Goal: Information Seeking & Learning: Learn about a topic

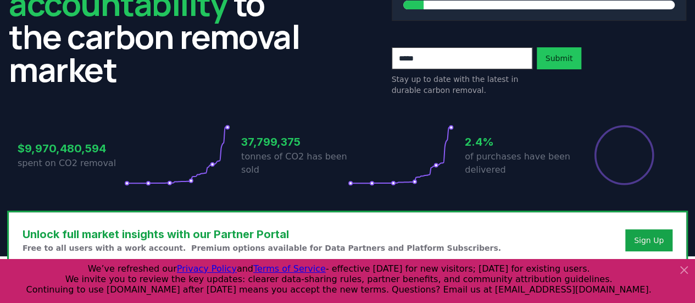
scroll to position [177, 0]
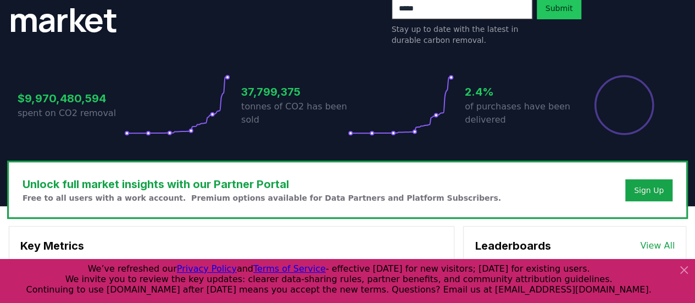
click at [679, 265] on icon at bounding box center [683, 269] width 13 height 13
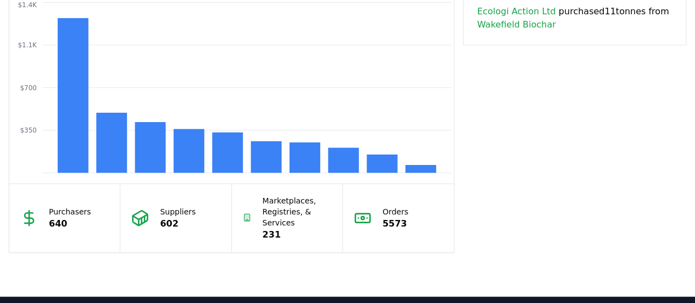
scroll to position [964, 0]
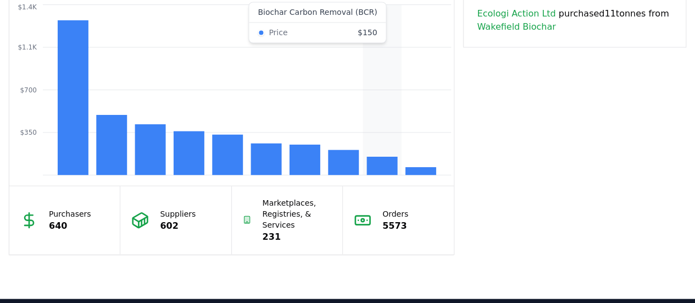
click at [382, 165] on rect at bounding box center [382, 166] width 31 height 18
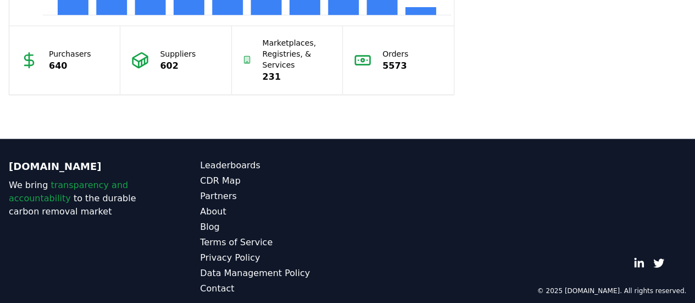
scroll to position [1133, 0]
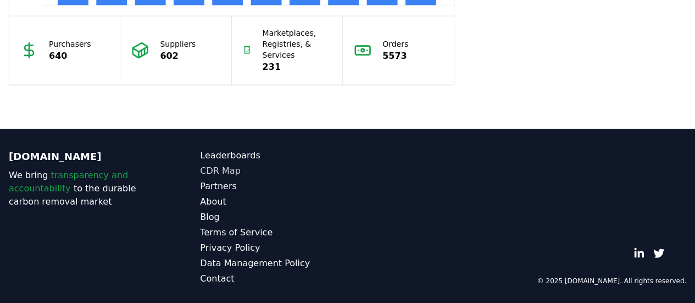
click at [205, 167] on link "CDR Map" at bounding box center [273, 170] width 147 height 13
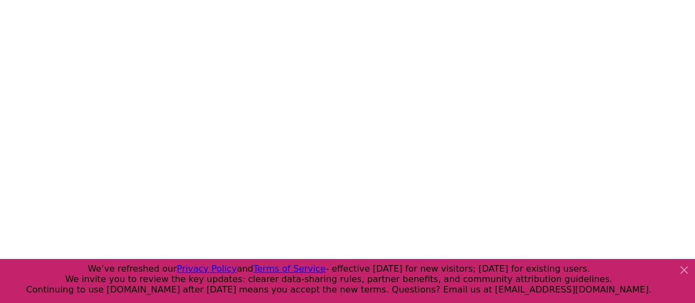
scroll to position [197, 0]
click at [683, 270] on icon at bounding box center [683, 269] width 7 height 7
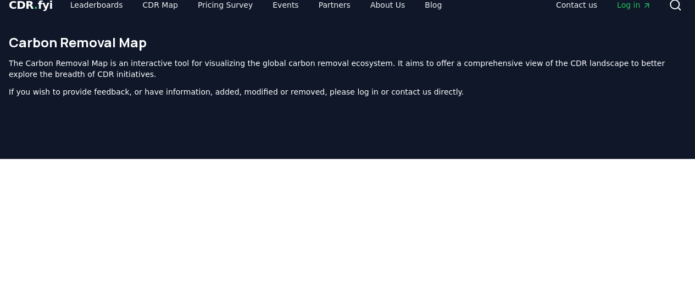
scroll to position [0, 0]
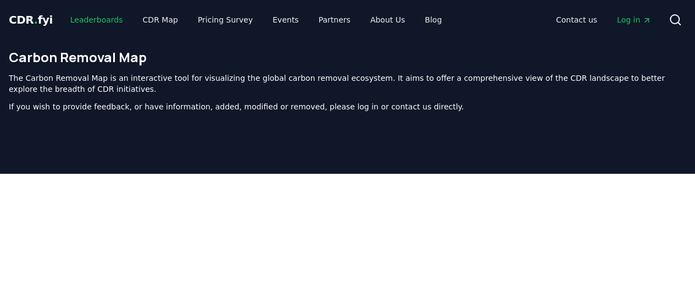
click at [94, 22] on link "Leaderboards" at bounding box center [97, 20] width 70 height 20
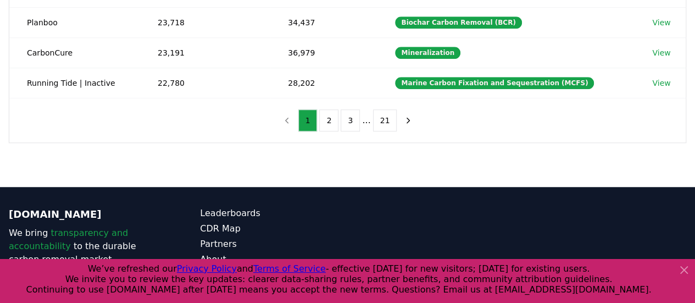
scroll to position [434, 0]
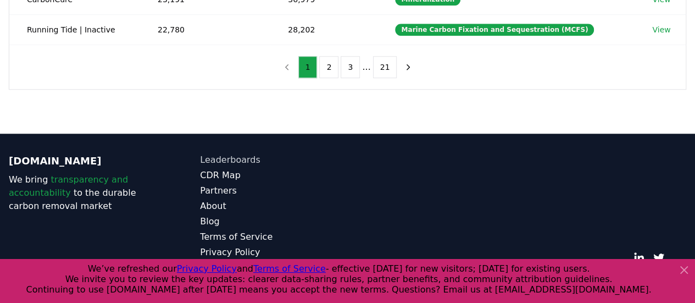
click at [217, 158] on link "Leaderboards" at bounding box center [273, 159] width 147 height 13
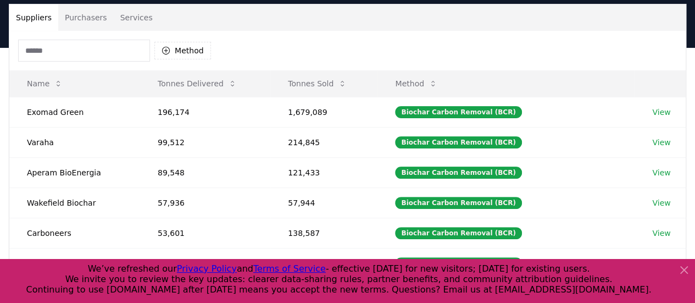
scroll to position [0, 0]
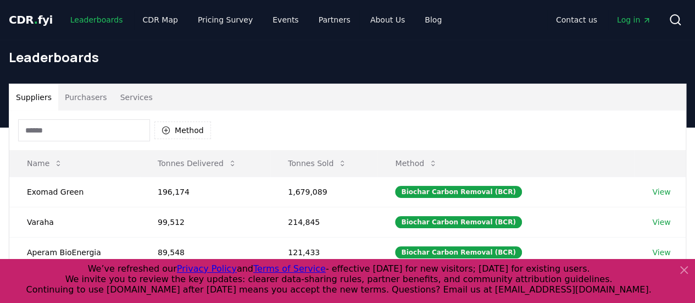
click at [89, 20] on link "Leaderboards" at bounding box center [97, 20] width 70 height 20
click at [71, 21] on link "Leaderboards" at bounding box center [97, 20] width 70 height 20
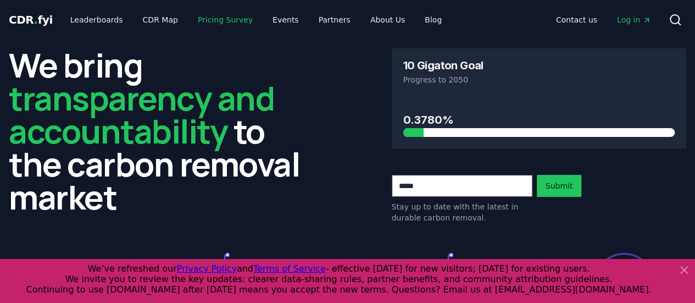
click at [197, 20] on link "Pricing Survey" at bounding box center [225, 20] width 72 height 20
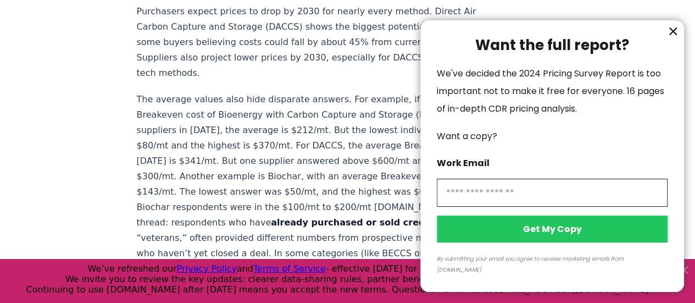
scroll to position [842, 0]
